Goal: Register for event/course

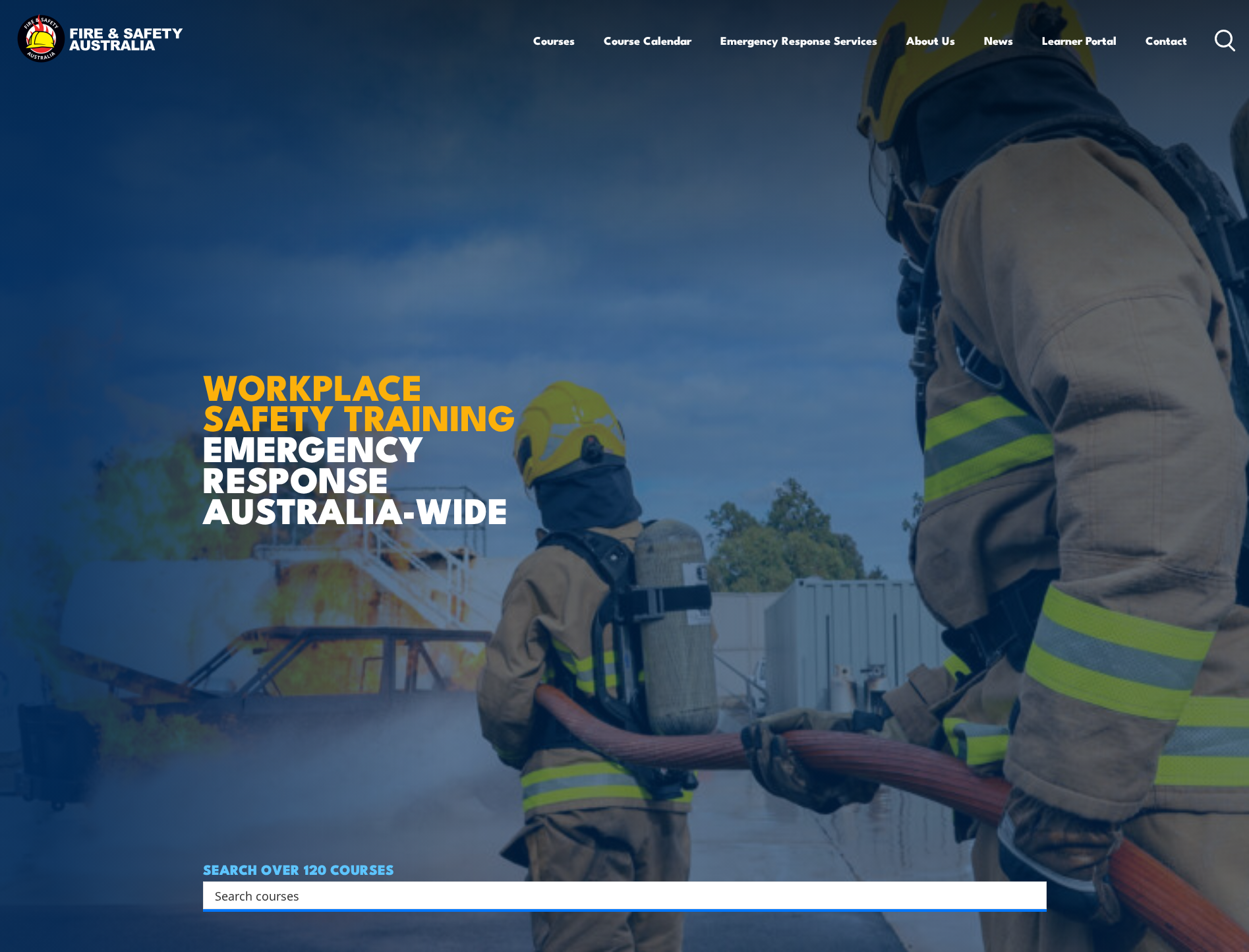
click at [363, 901] on input "Search input" at bounding box center [617, 895] width 803 height 20
type input "confined space"
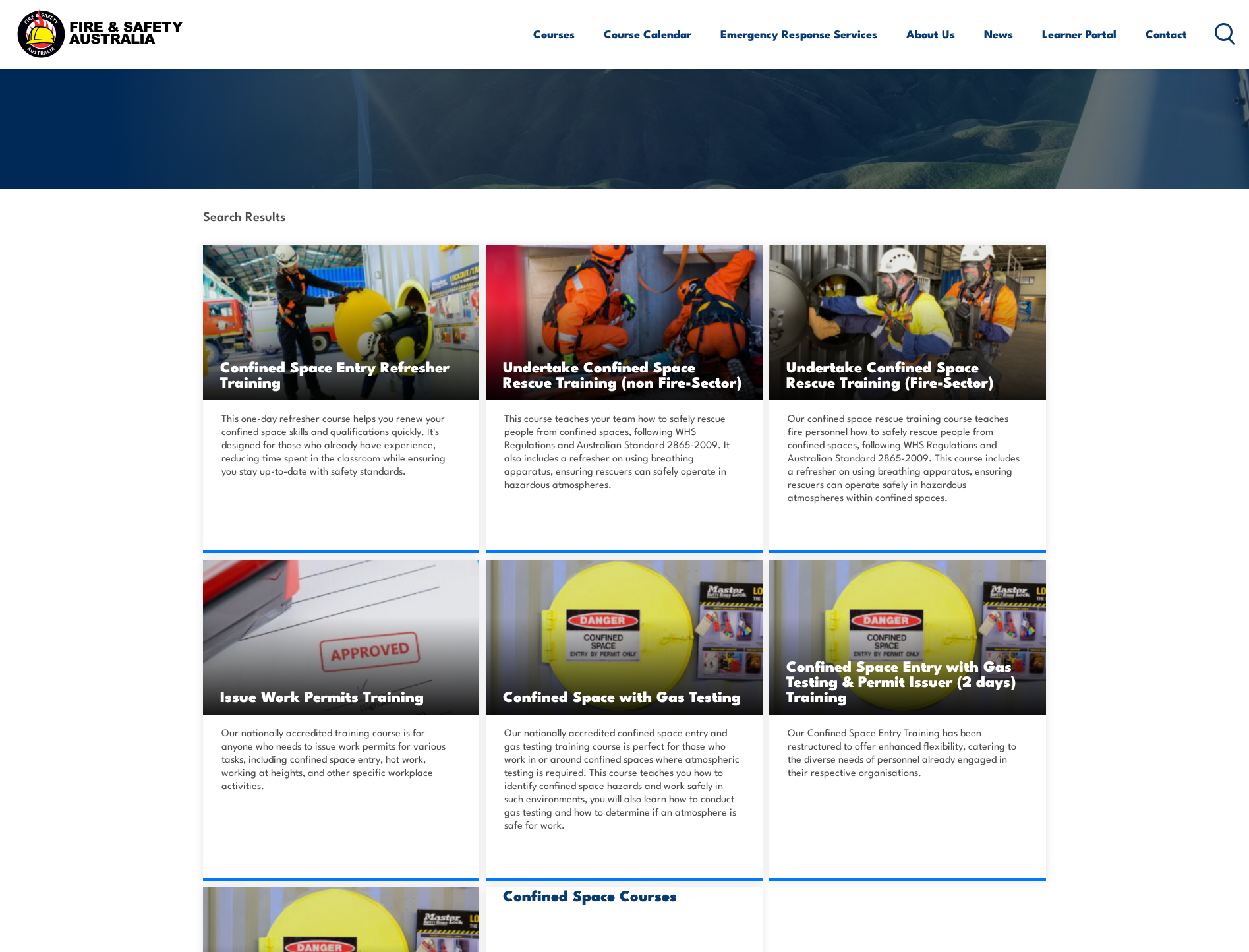
scroll to position [330, 0]
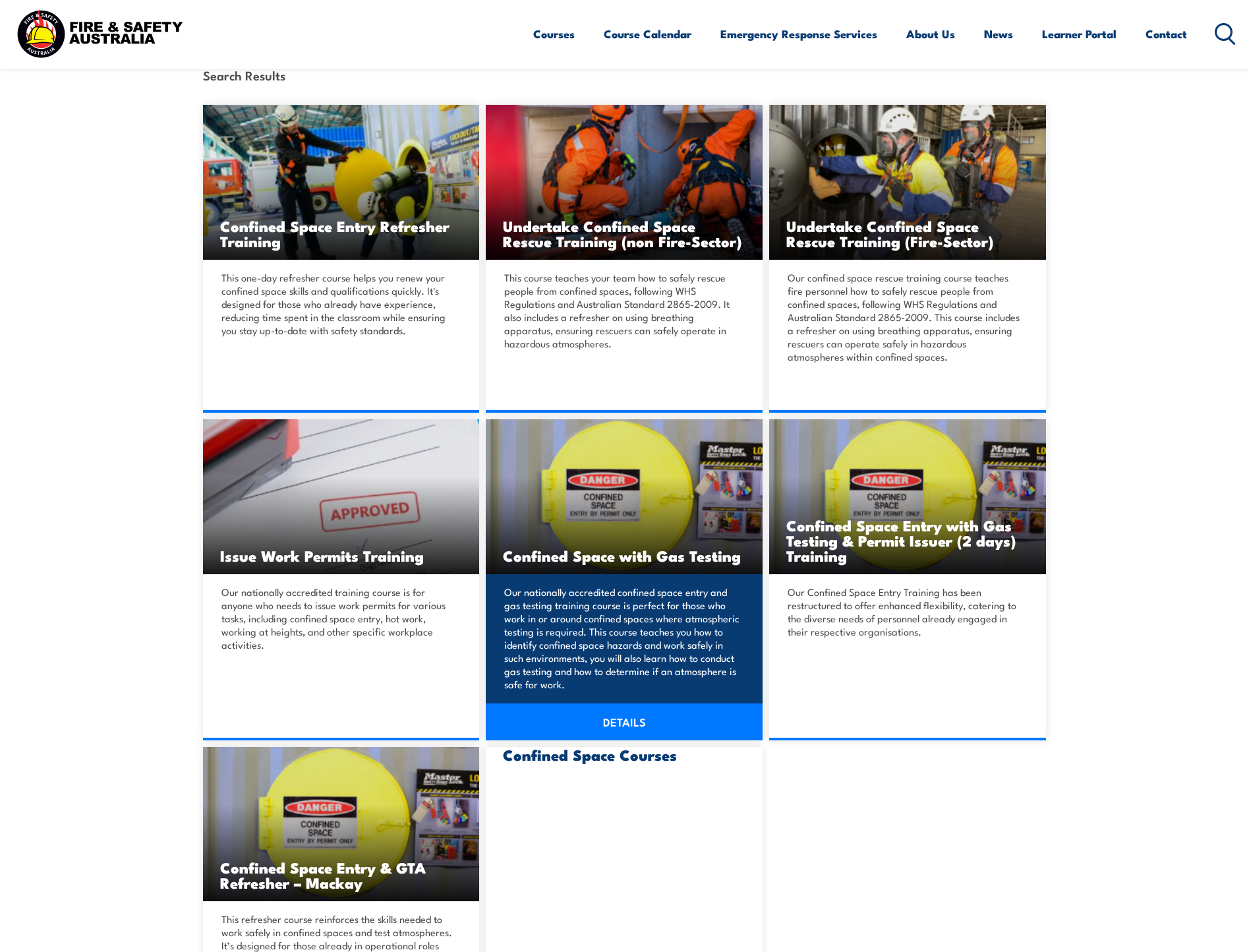
click at [616, 722] on link "DETAILS" at bounding box center [624, 722] width 277 height 37
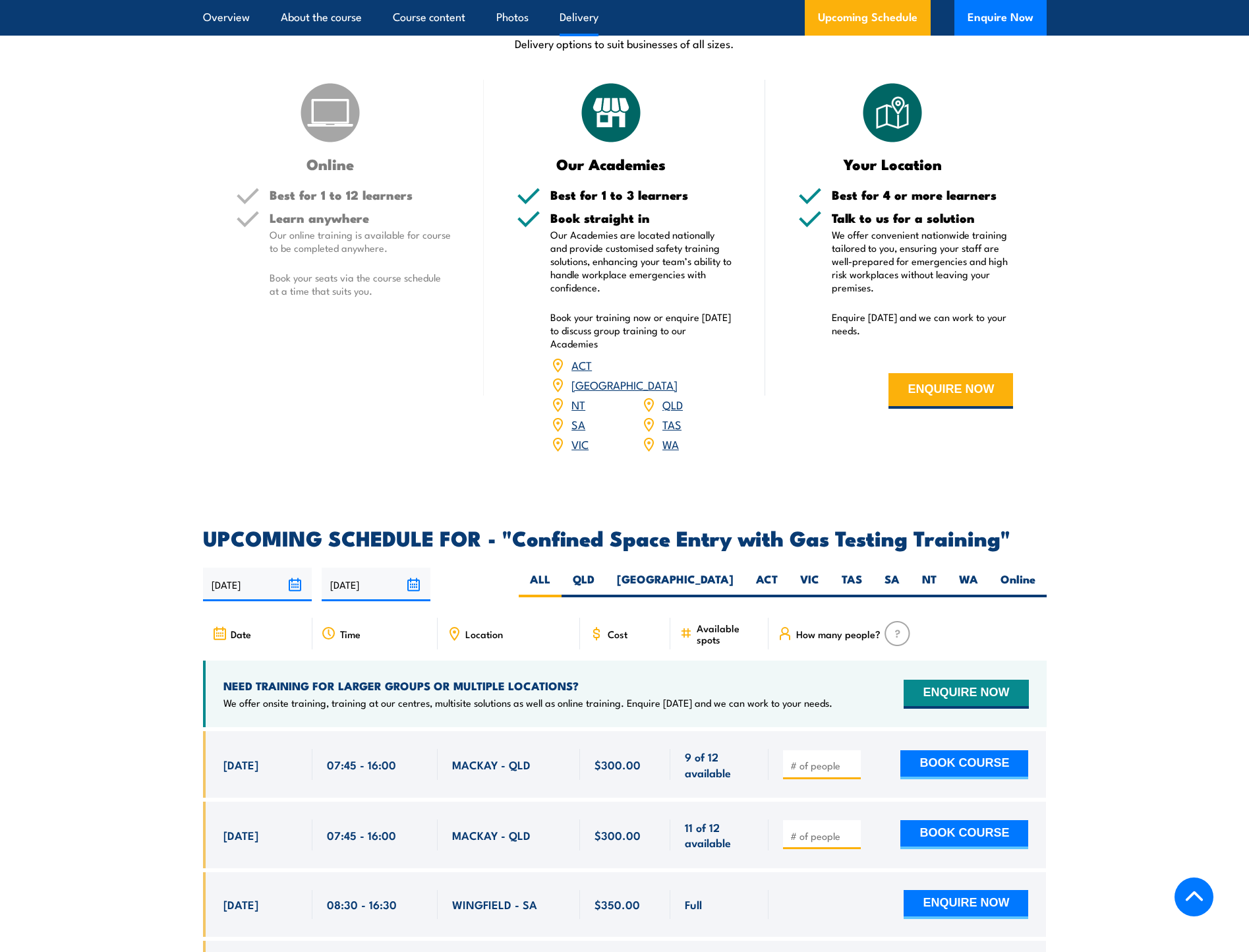
scroll to position [2044, 0]
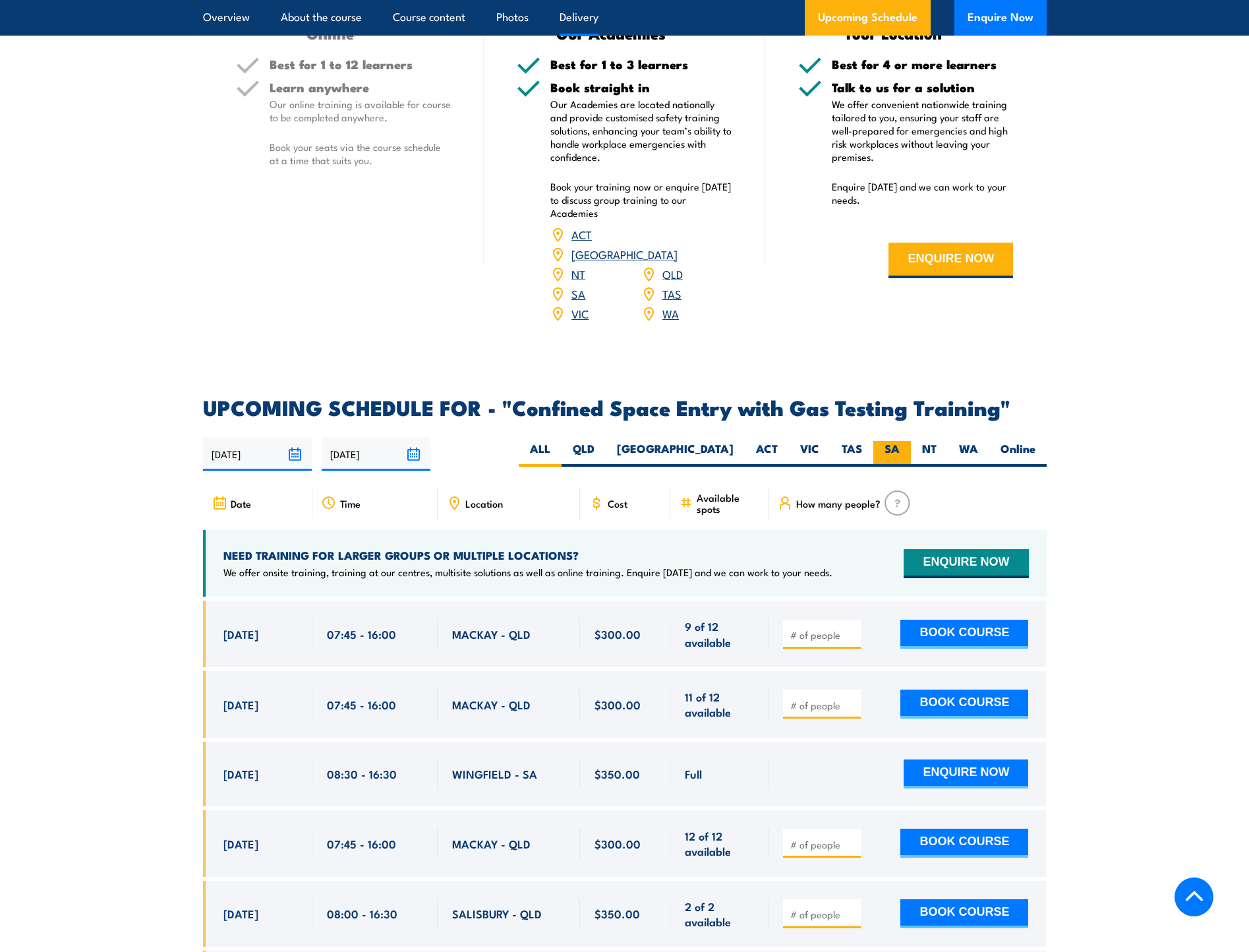
click at [895, 454] on label "SA" at bounding box center [892, 454] width 38 height 25
click at [900, 450] on input "SA" at bounding box center [904, 446] width 9 height 9
radio input "true"
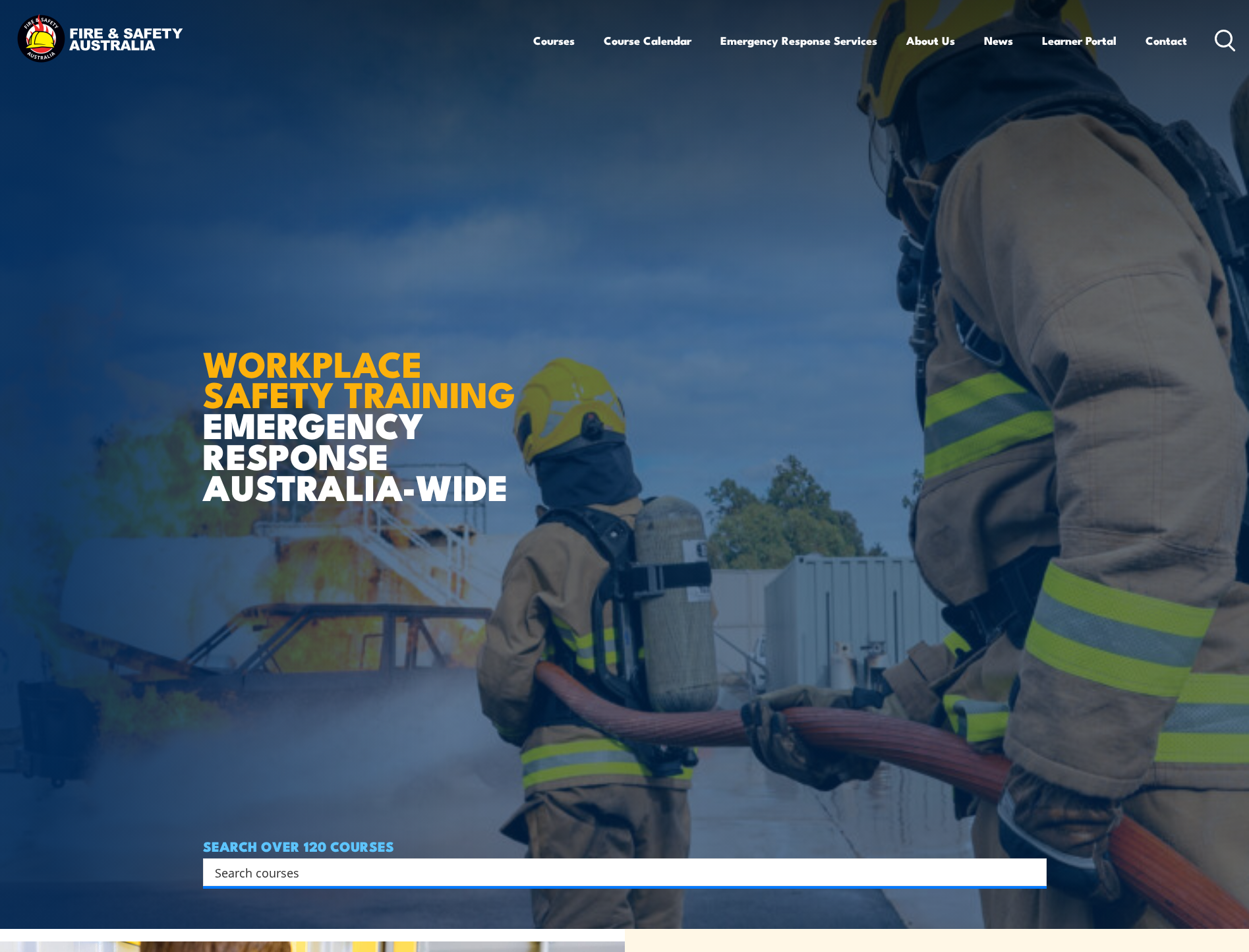
scroll to position [461, 0]
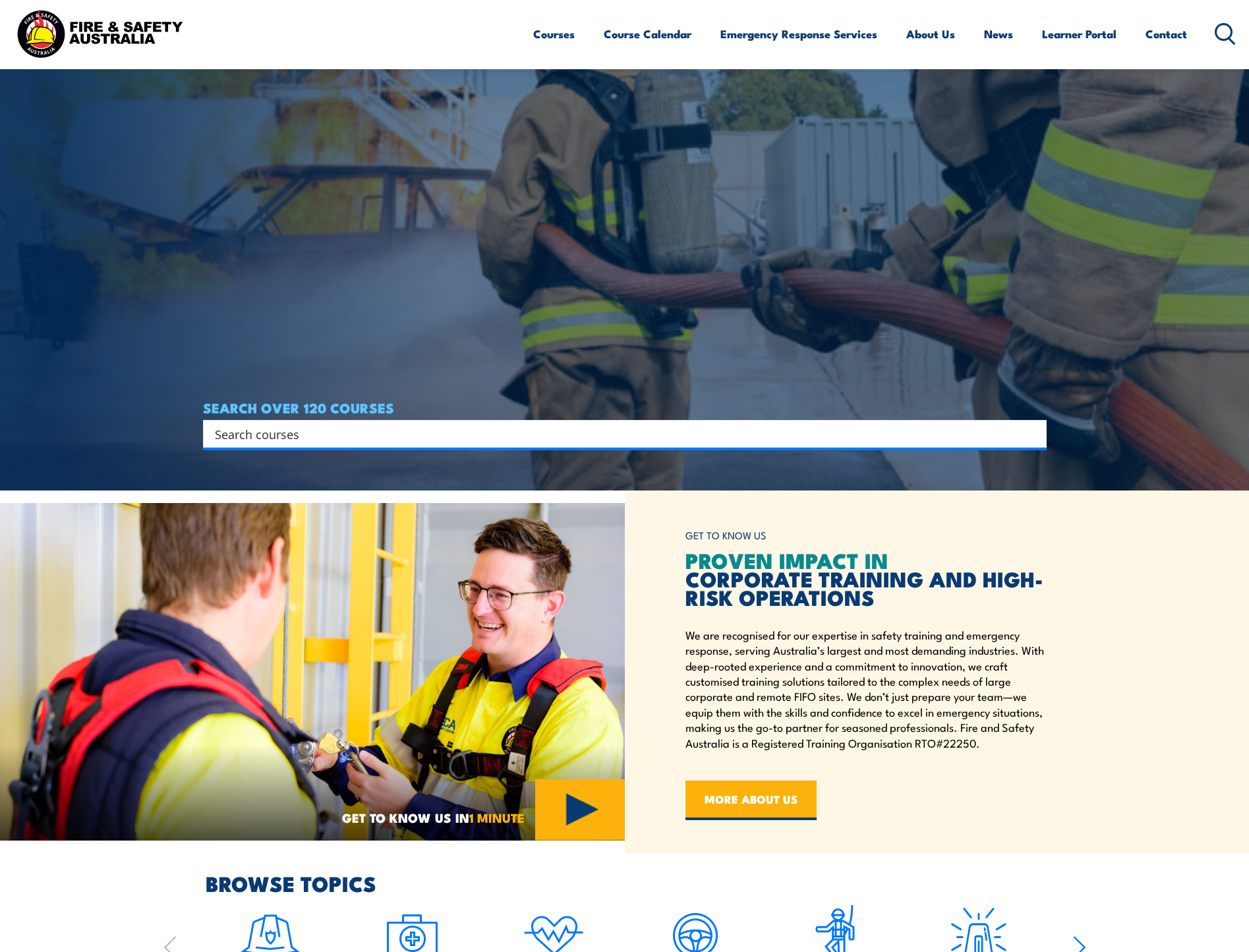
click at [496, 446] on div "Search" at bounding box center [625, 434] width 844 height 28
click at [487, 429] on input "Search input" at bounding box center [617, 433] width 803 height 20
type input "confined space"
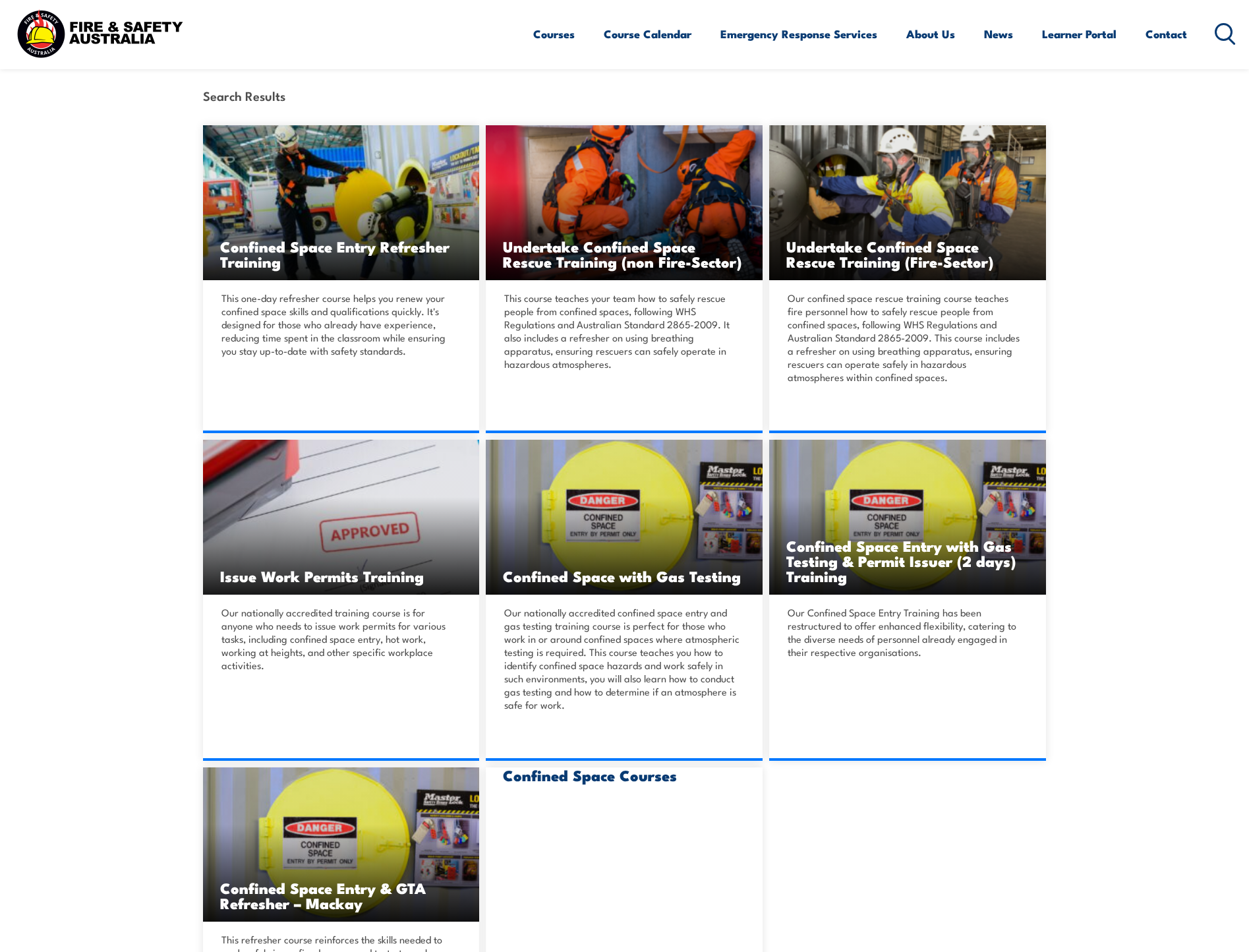
scroll to position [330, 0]
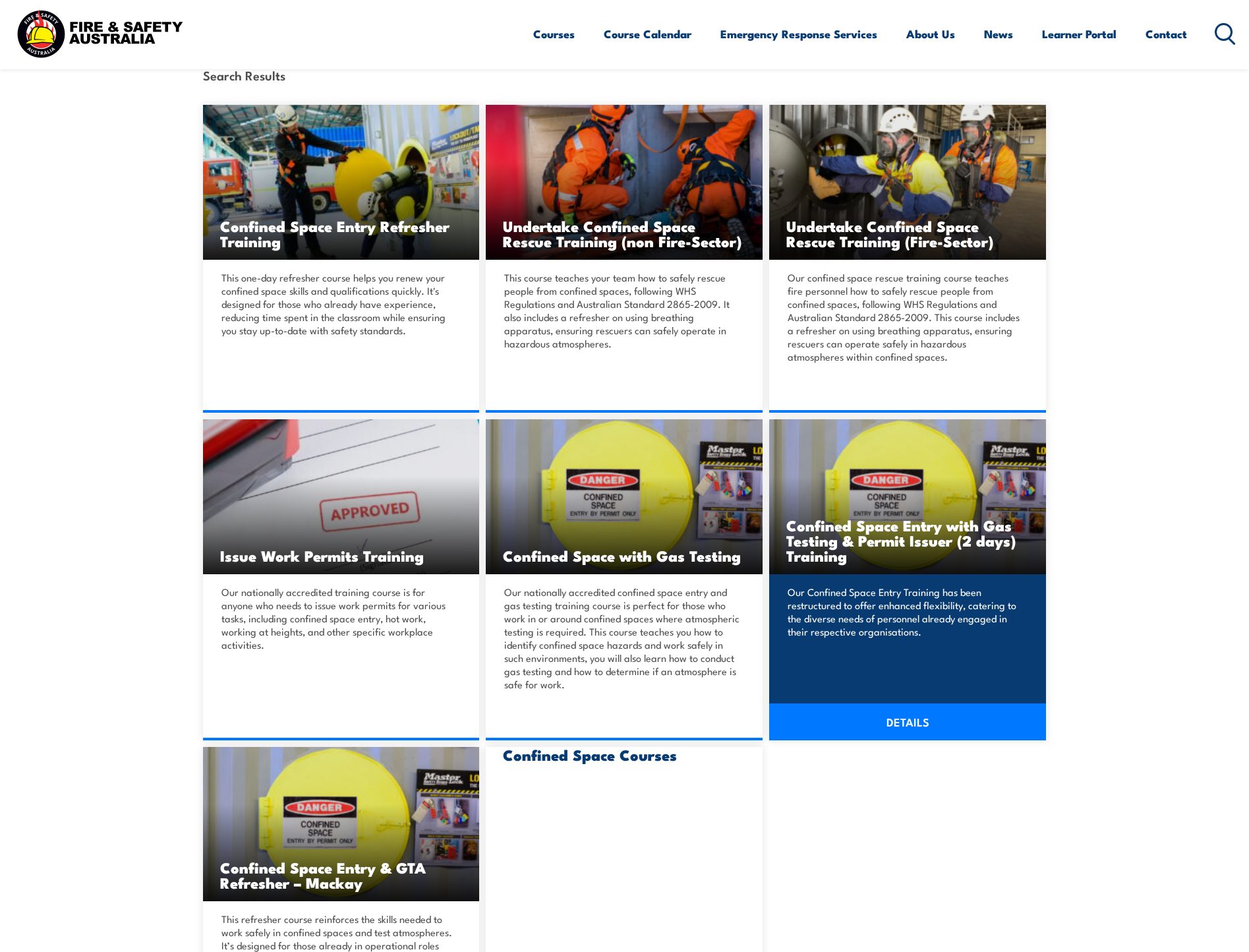
click at [904, 725] on link "DETAILS" at bounding box center [907, 722] width 277 height 37
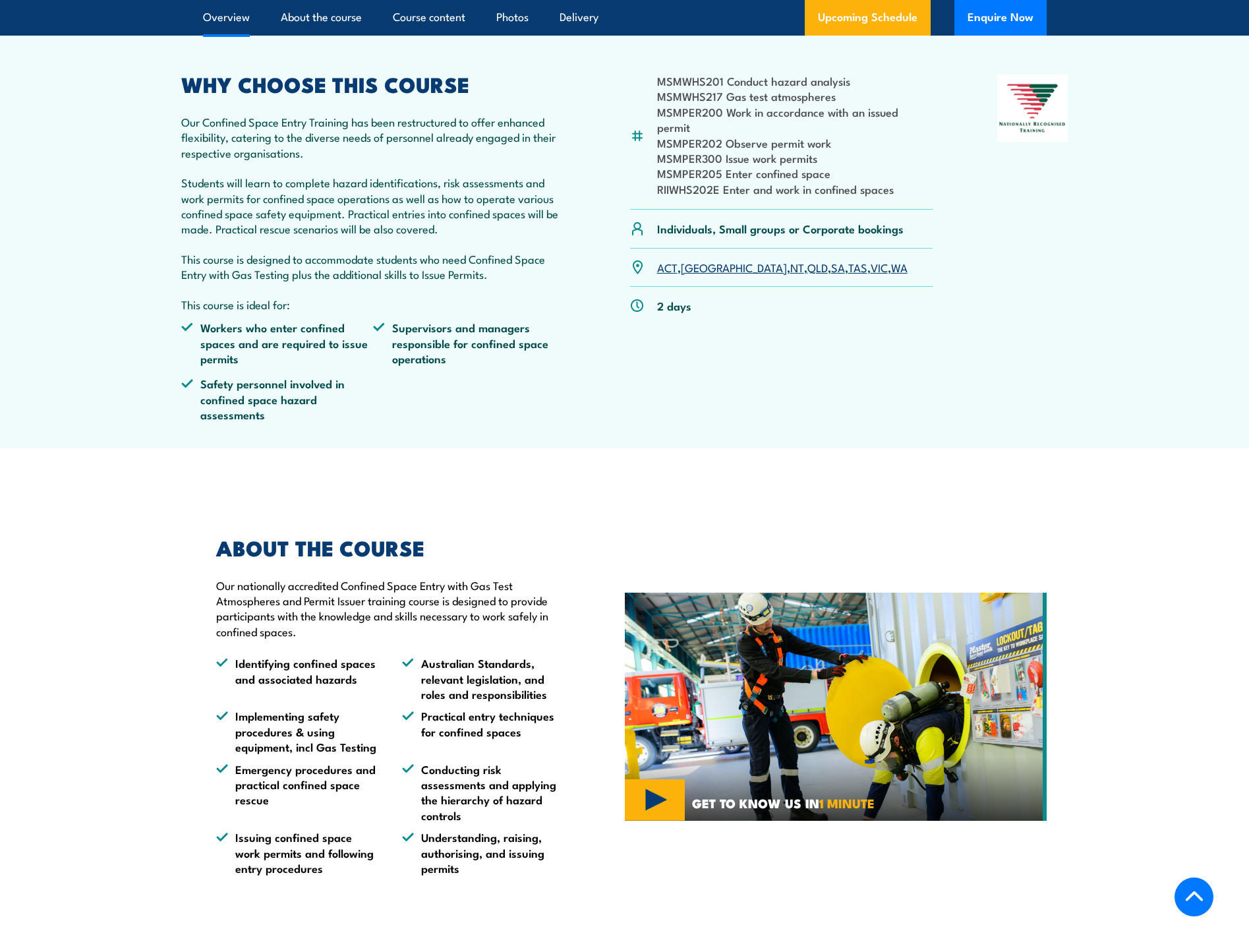
scroll to position [461, 0]
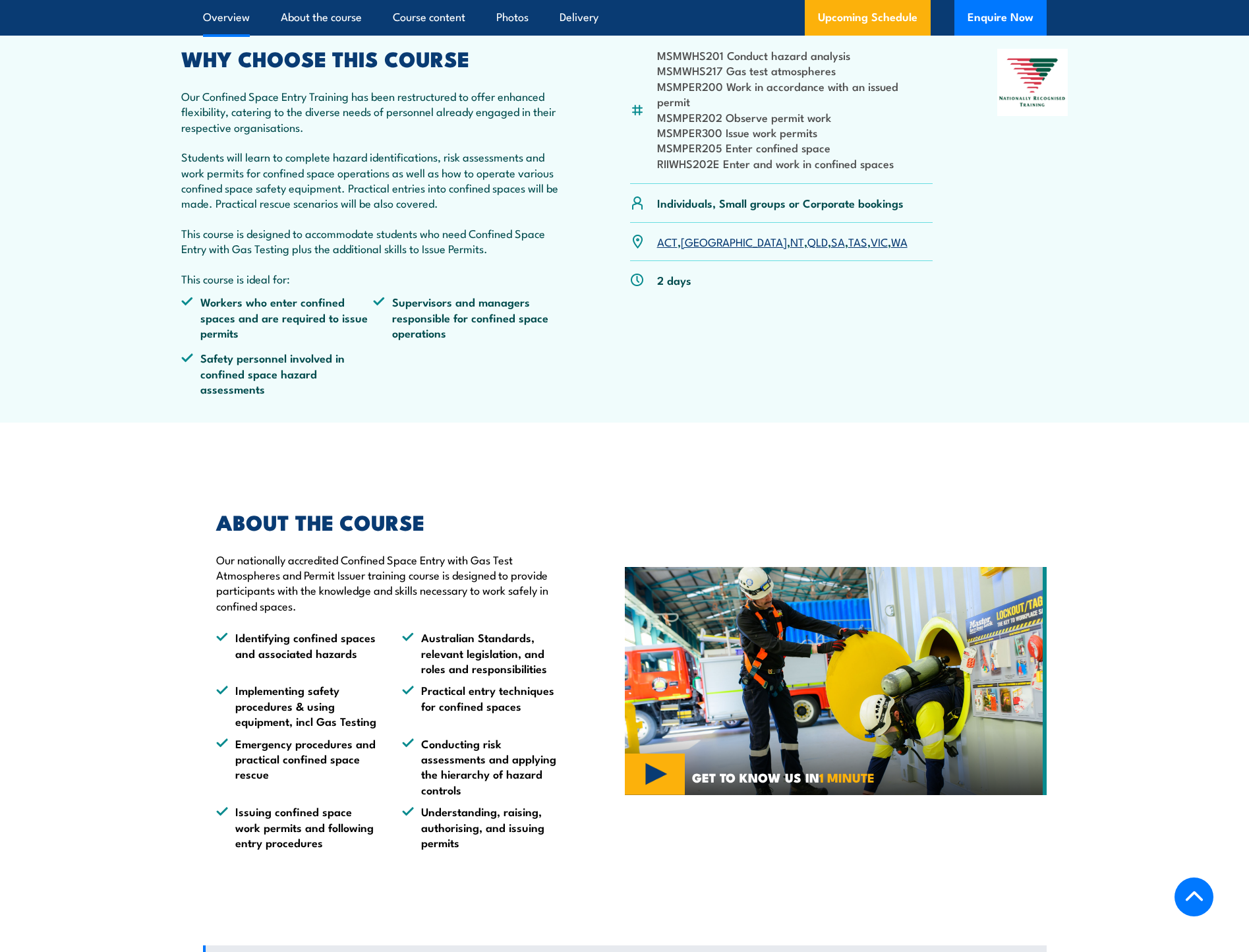
click at [831, 243] on link "SA" at bounding box center [839, 242] width 14 height 16
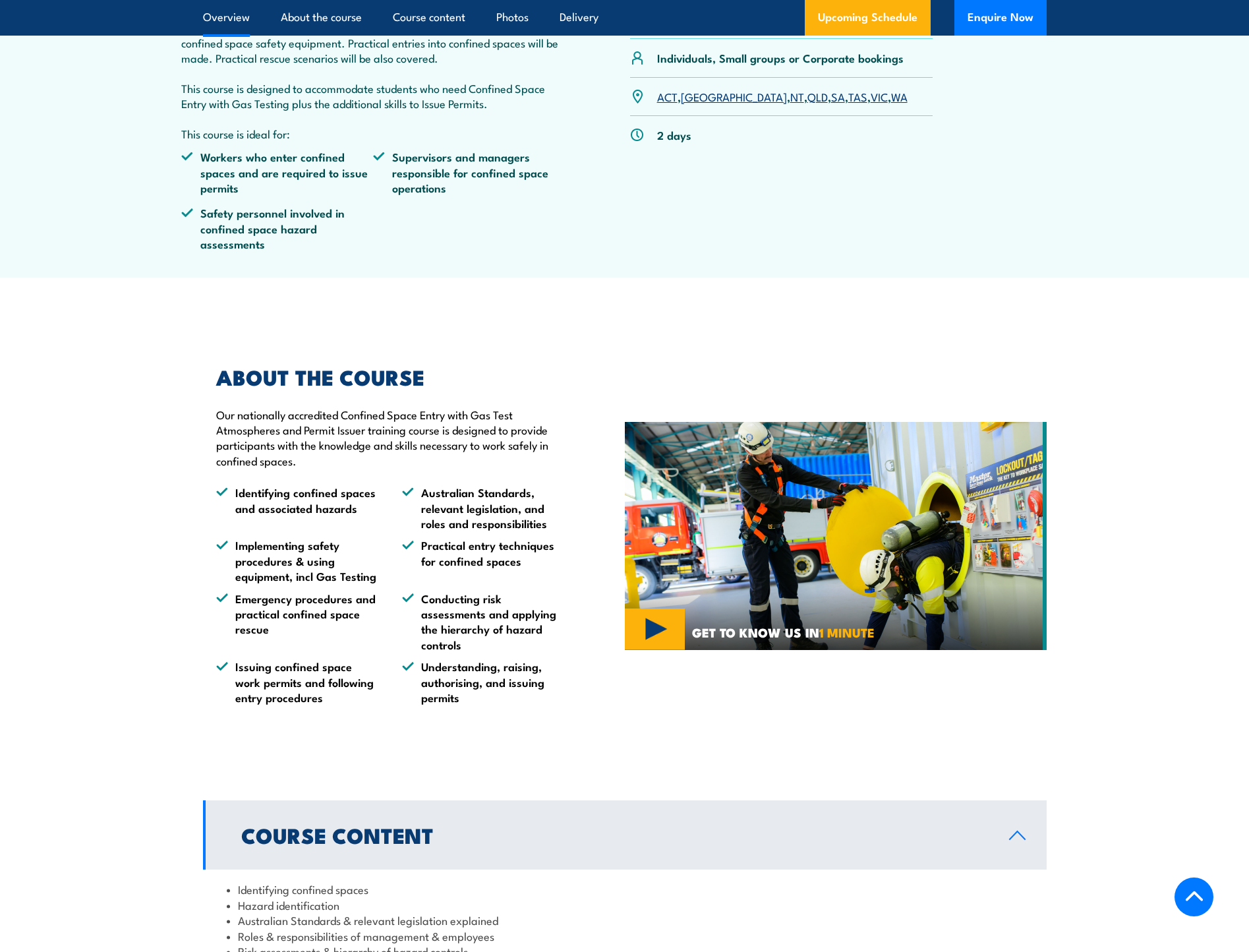
scroll to position [857, 0]
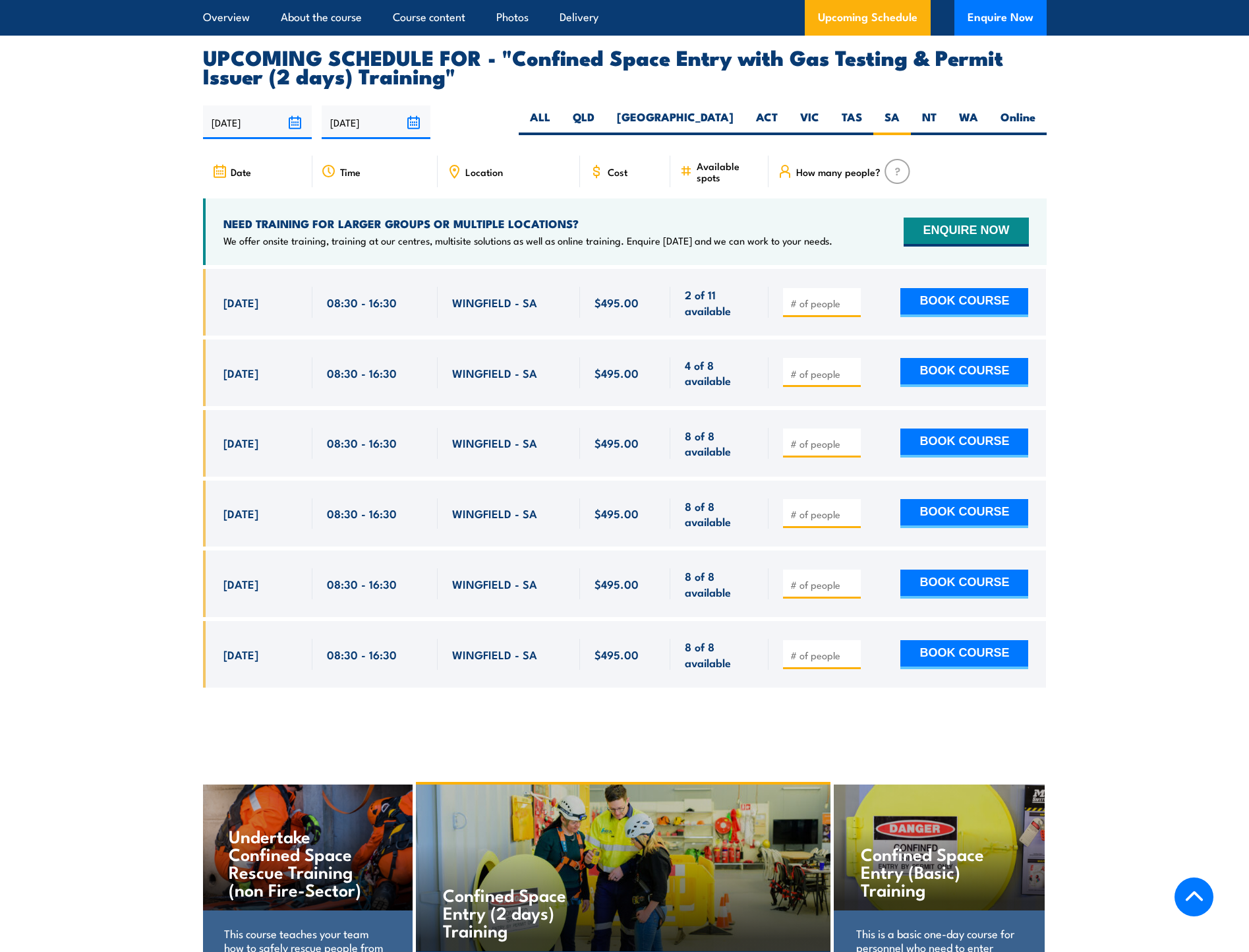
scroll to position [2426, 0]
